Goal: Check status: Check status

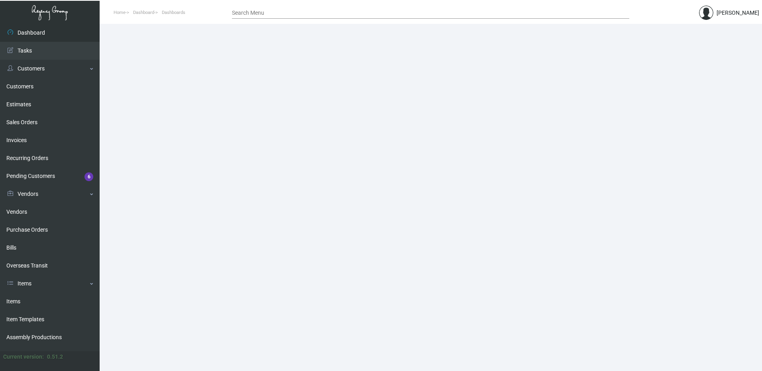
click at [270, 10] on div "Search Menu" at bounding box center [430, 12] width 397 height 12
click at [269, 12] on input "Search Menu" at bounding box center [430, 13] width 397 height 6
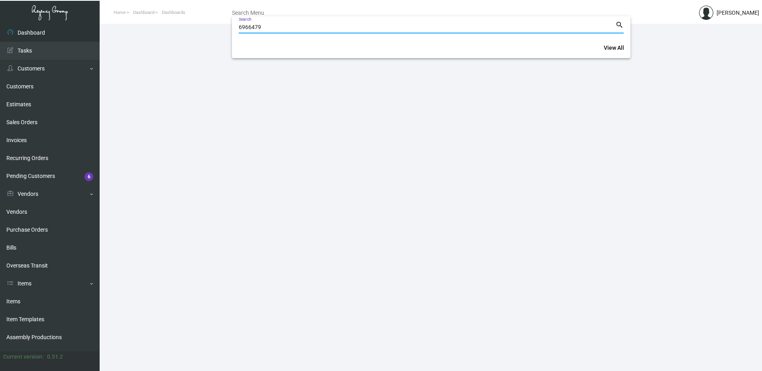
type input "6966479"
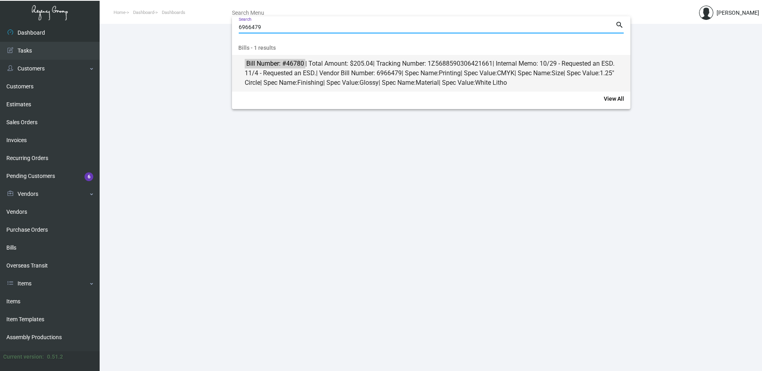
click at [365, 67] on span "Bill Number: #46780 | Total Amount: $205.04 | Tracking Number: 1Z56885903064216…" at bounding box center [436, 73] width 382 height 29
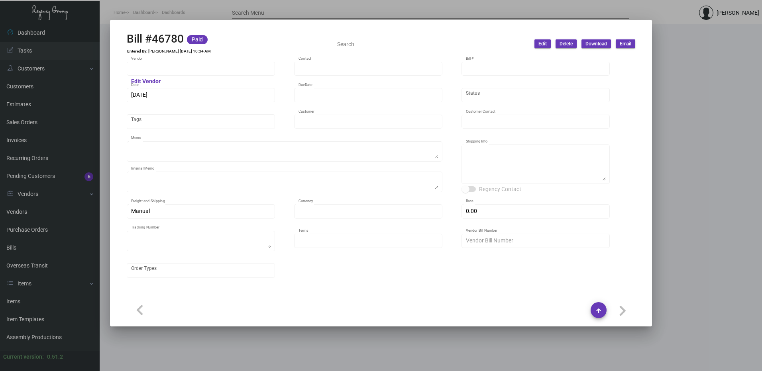
type input "Navitor.com"
type input "Orders -"
type input "46780"
type input "11/4/2024"
type input "12/4/2024"
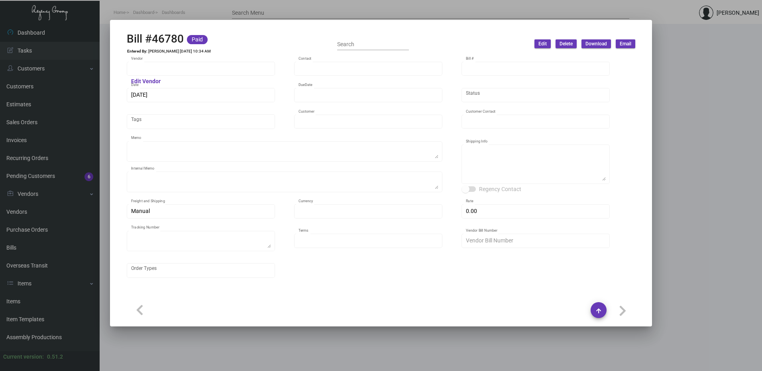
type input "Delamar - West Hartford"
type input "Fredrick Borreil"
type textarea "Reorder - Purchase Order #105950 / BLIND SHIP ON UPS# 1AY276."
type textarea "10/29 - Requested an ESD. 11/4 - Requested an ESD."
type textarea "Delamar - West Hartford - Fredrick Borreil 1 Memorial Road West Hartford, CT, 0…"
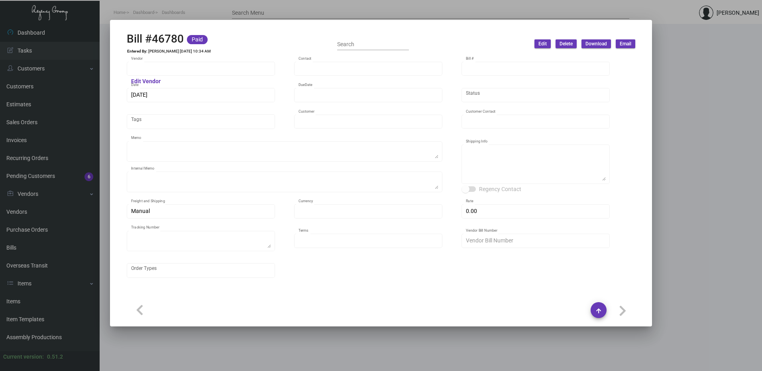
type input "United States Dollar $"
type input "$ 12.24"
type textarea "1Z5688590306421661"
type input "Net 30"
type input "6966479"
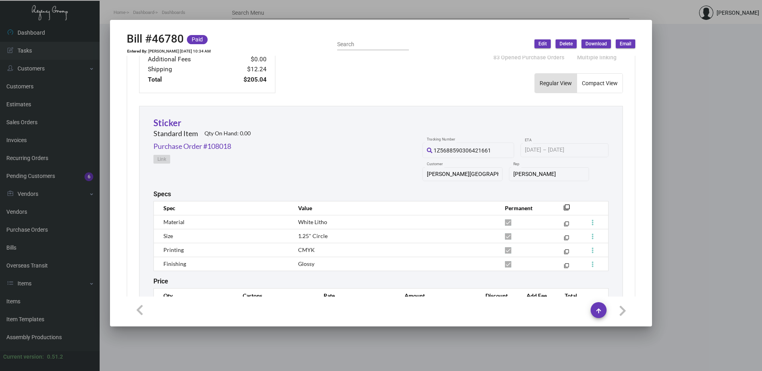
scroll to position [279, 0]
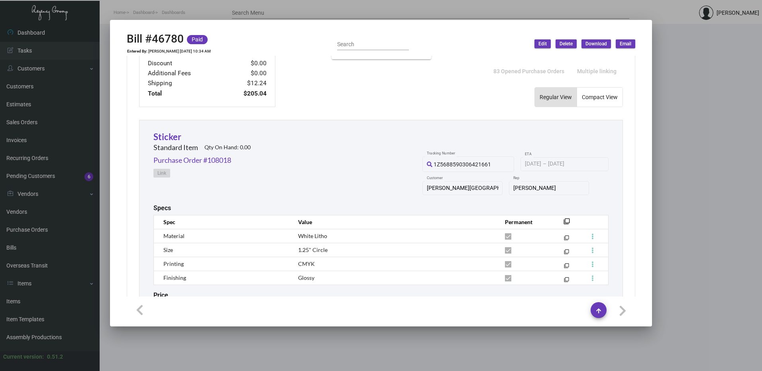
click at [682, 79] on div at bounding box center [381, 185] width 762 height 371
